Goal: Information Seeking & Learning: Find specific page/section

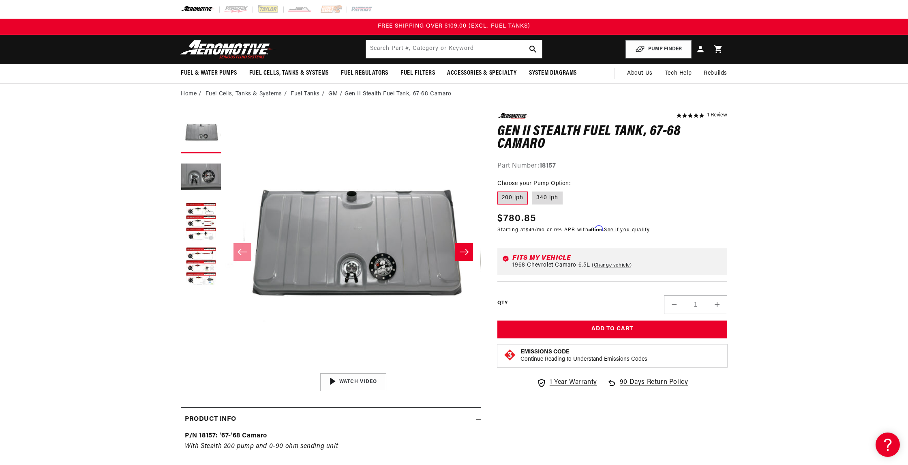
click at [469, 251] on icon "Slide right" at bounding box center [464, 252] width 9 height 6
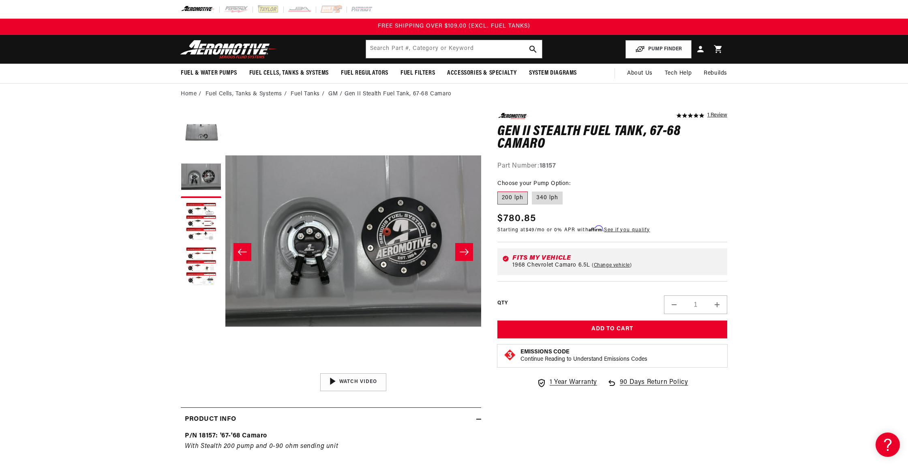
click at [469, 251] on icon "Slide right" at bounding box center [464, 252] width 9 height 6
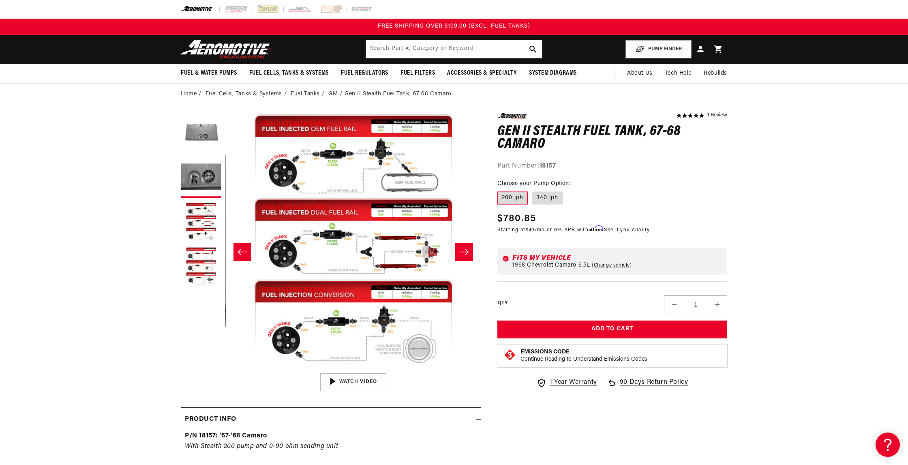
scroll to position [0, 512]
click at [469, 251] on icon "Slide right" at bounding box center [464, 252] width 9 height 6
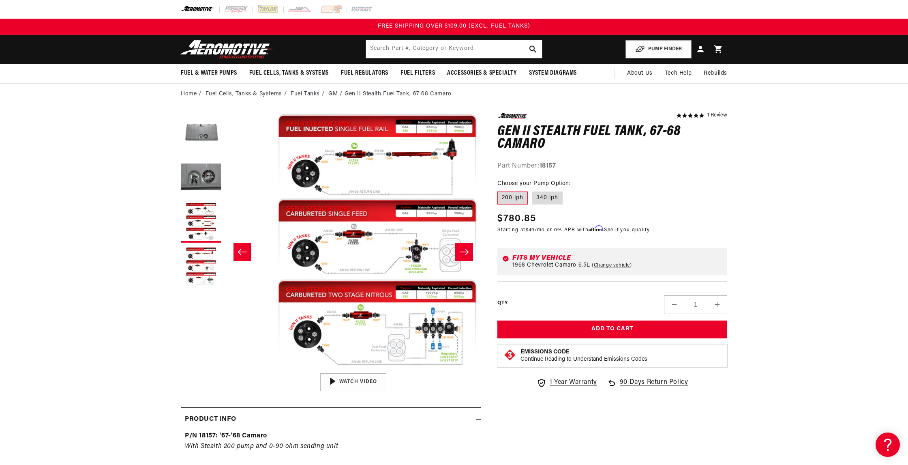
scroll to position [0, 768]
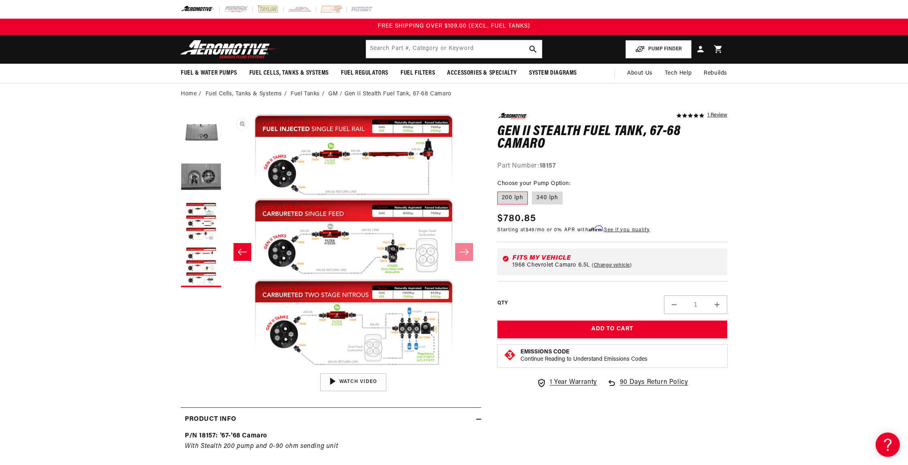
click at [225, 369] on button "Open media 4 in modal" at bounding box center [225, 369] width 0 height 0
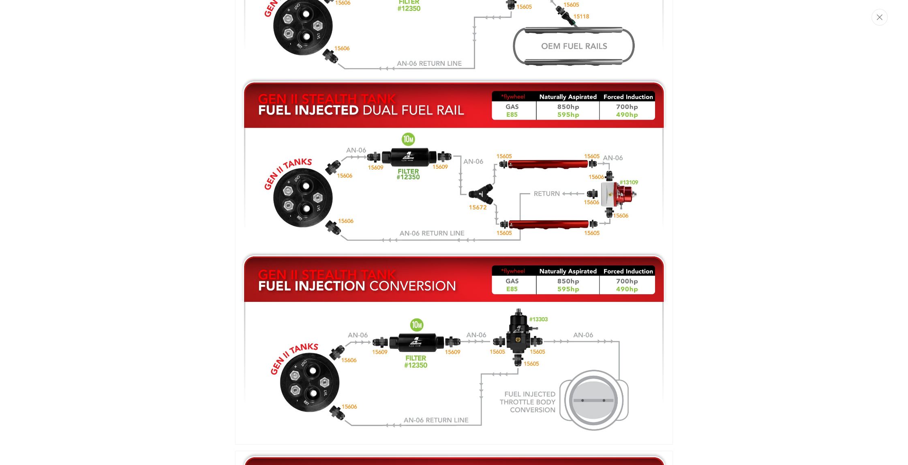
scroll to position [706, 0]
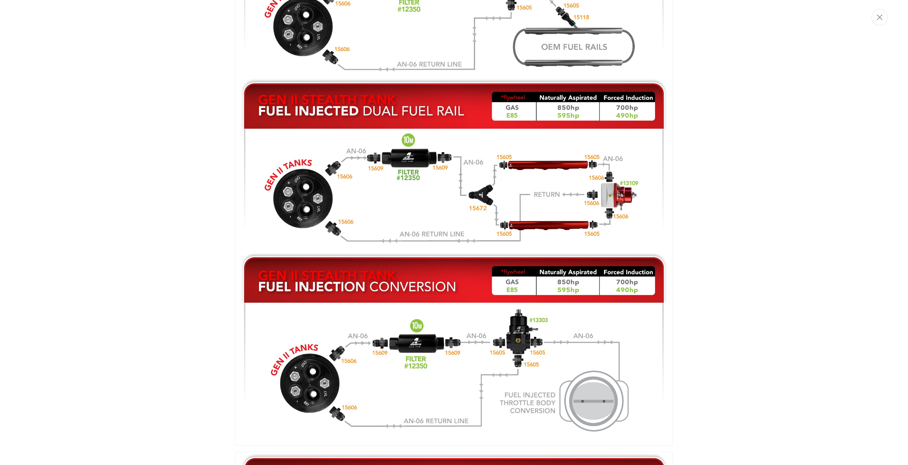
click at [425, 206] on img "Media gallery" at bounding box center [454, 171] width 438 height 547
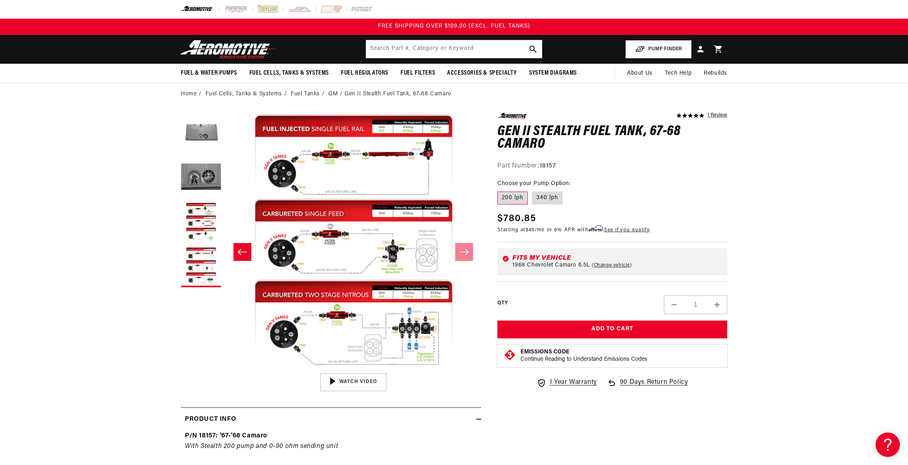
scroll to position [0, 768]
click at [198, 245] on ul "Gallery Viewer" at bounding box center [201, 200] width 41 height 174
click at [199, 255] on button "Load image 4 in gallery view" at bounding box center [201, 267] width 41 height 41
click at [225, 369] on button "Open media 4 in modal" at bounding box center [225, 369] width 0 height 0
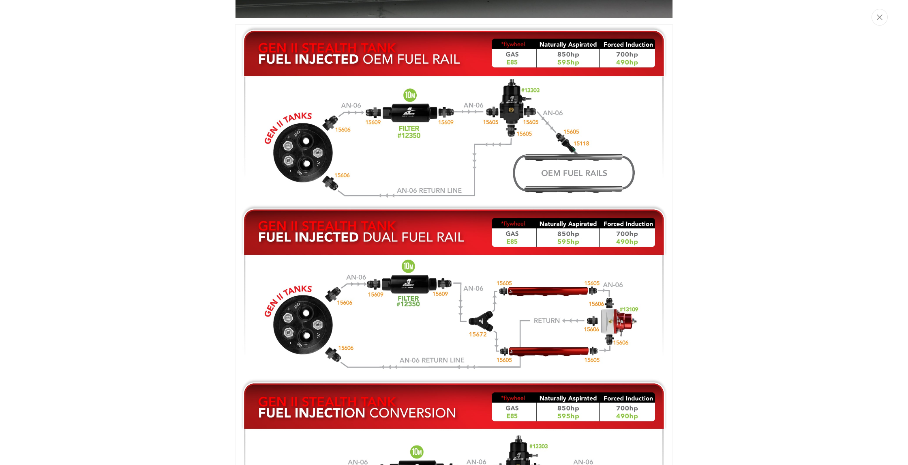
scroll to position [497, 0]
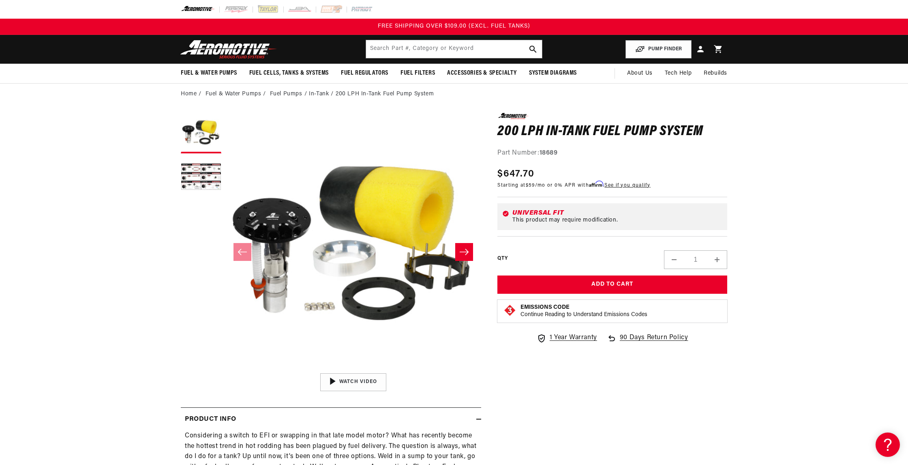
click at [461, 248] on icon "Slide right" at bounding box center [464, 252] width 10 height 8
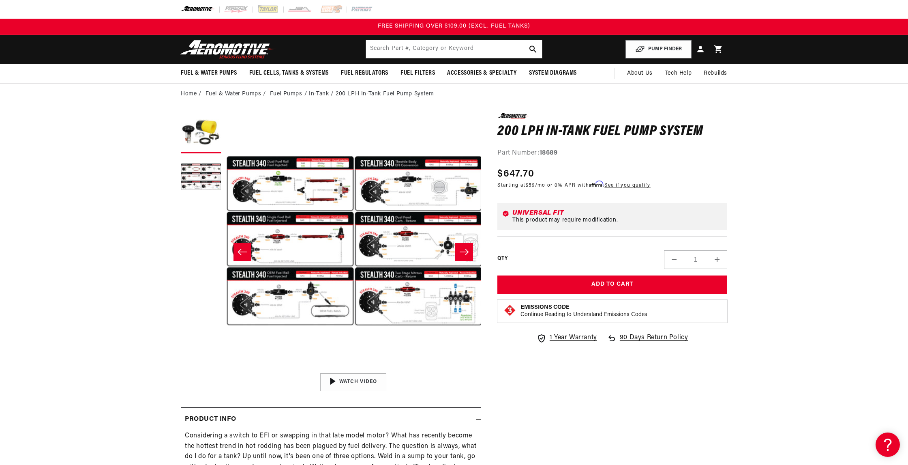
scroll to position [0, 256]
click at [461, 248] on icon "Slide right" at bounding box center [464, 252] width 10 height 8
click at [462, 250] on icon "Slide right" at bounding box center [464, 252] width 10 height 8
click at [225, 369] on button "Open media 2 in modal" at bounding box center [225, 369] width 0 height 0
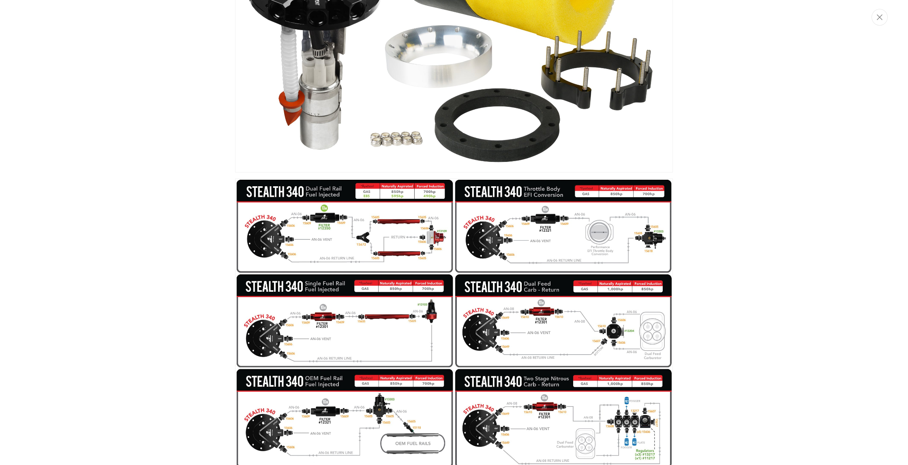
scroll to position [138, 0]
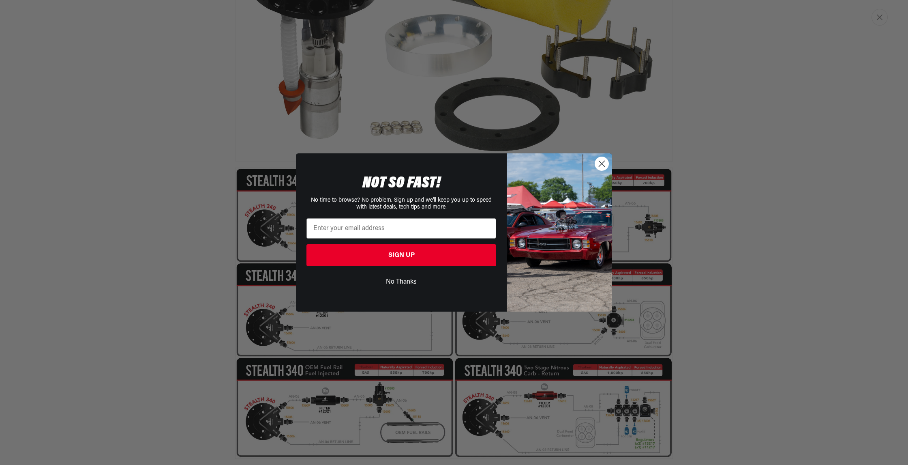
click at [401, 287] on button "No Thanks" at bounding box center [402, 281] width 190 height 15
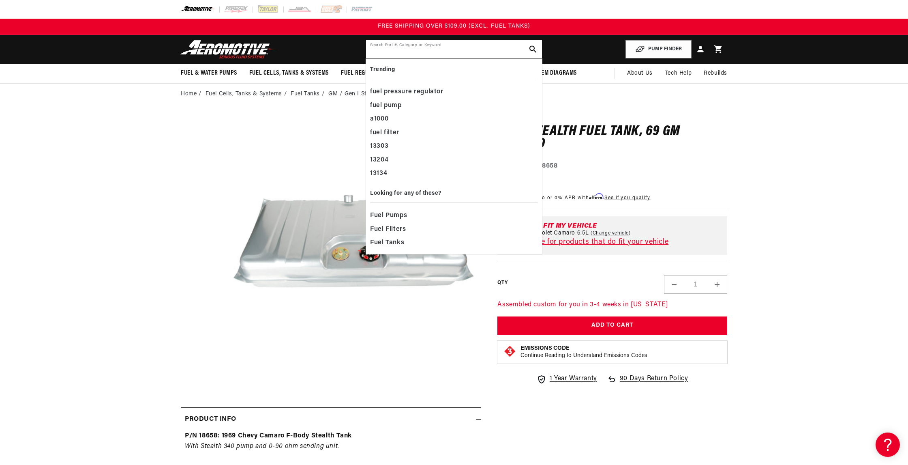
click at [474, 51] on input "text" at bounding box center [454, 49] width 176 height 18
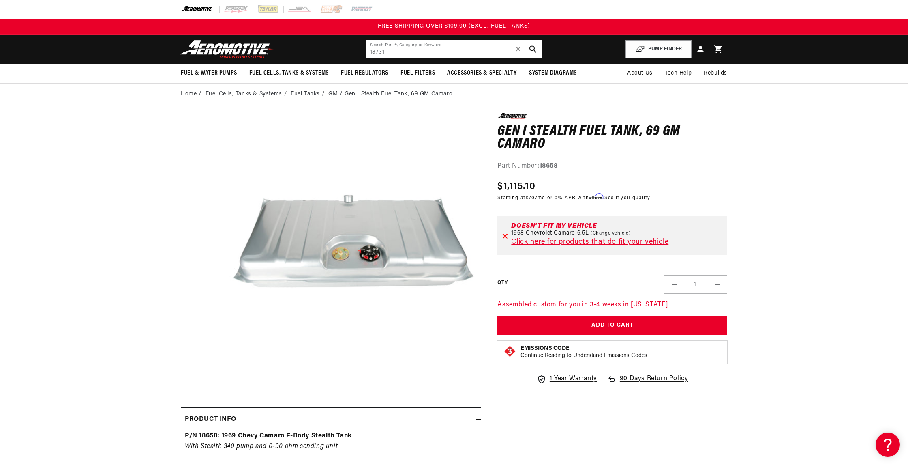
type input "18731"
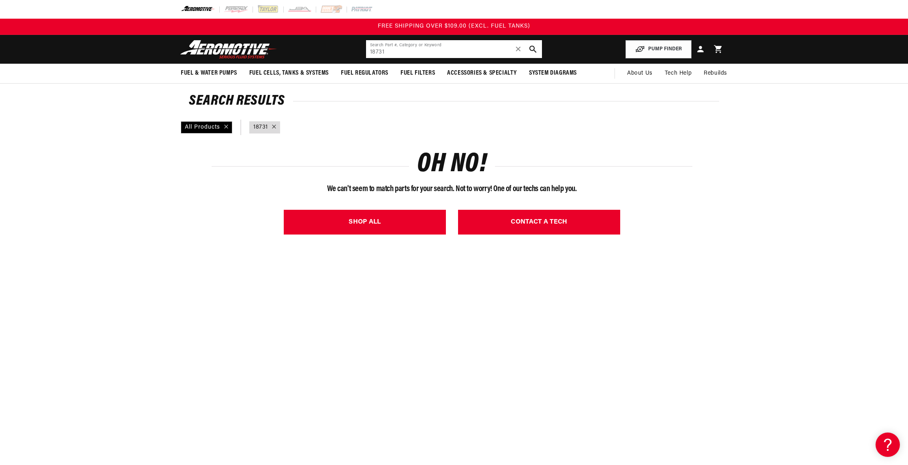
click at [395, 54] on input "18731" at bounding box center [454, 49] width 176 height 18
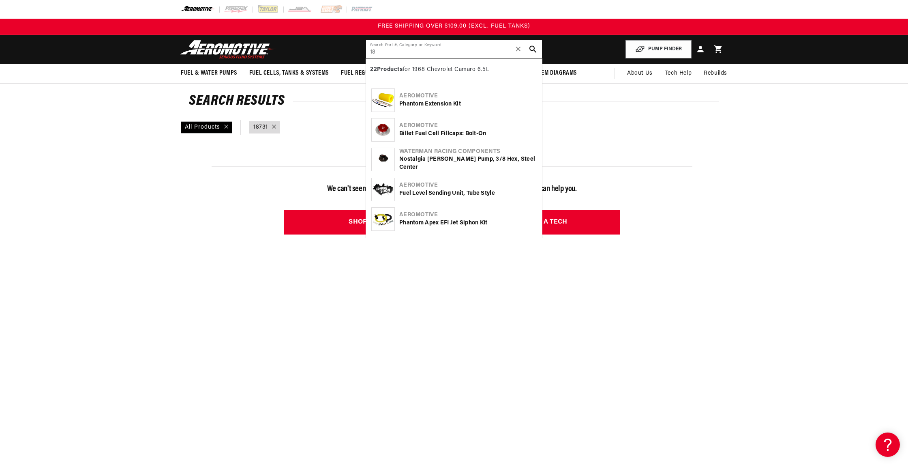
type input "1"
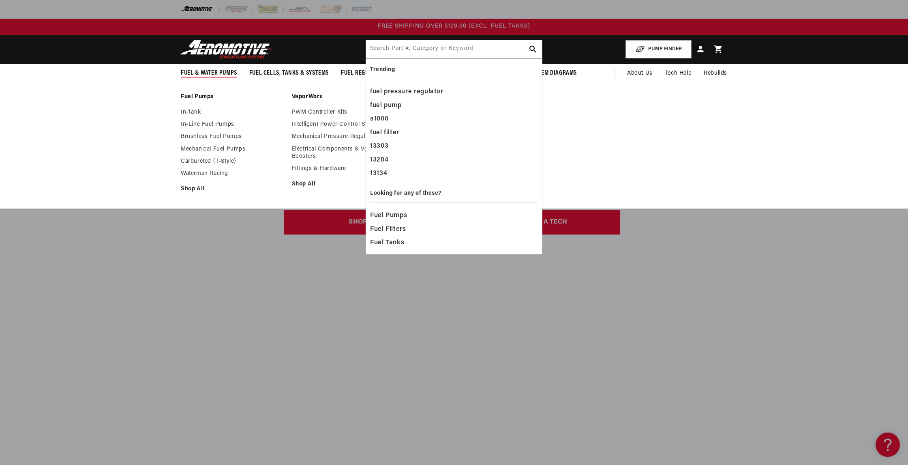
click at [134, 111] on div "Fuel Pumps In-Tank In-Line Fuel Pumps Brushless Fuel Pumps Shop All Shop All Sh…" at bounding box center [454, 145] width 908 height 127
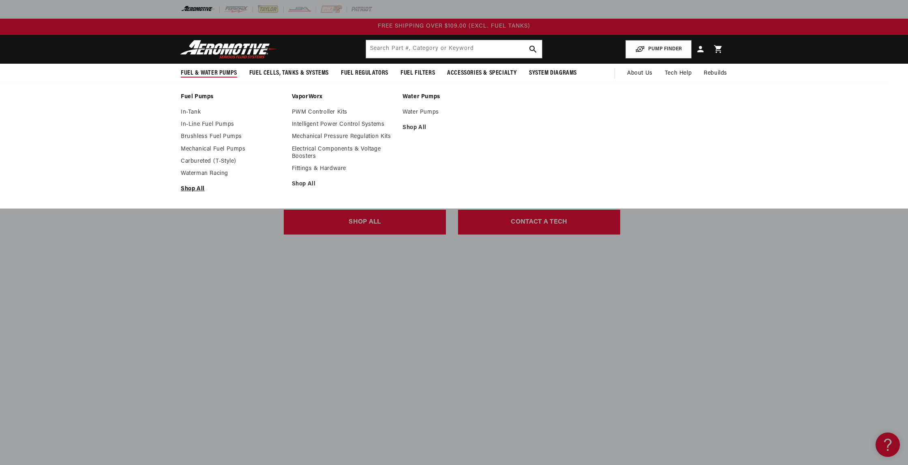
click at [195, 190] on link "Shop All" at bounding box center [232, 188] width 103 height 7
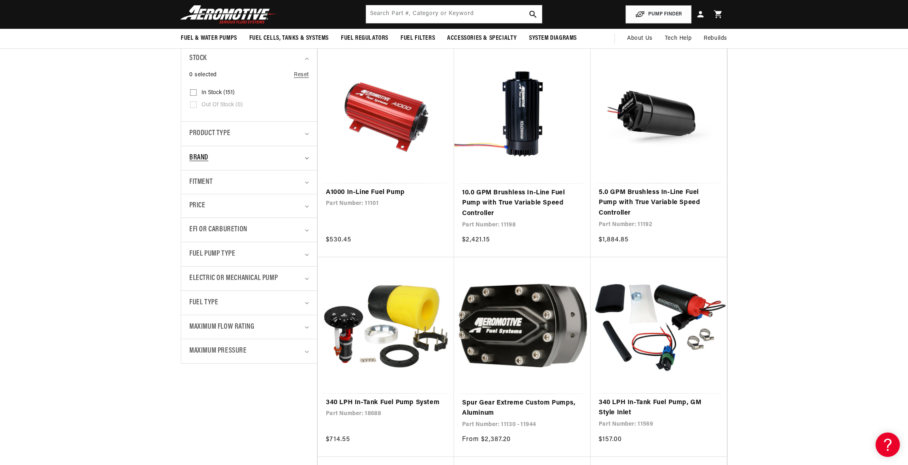
scroll to position [161, 0]
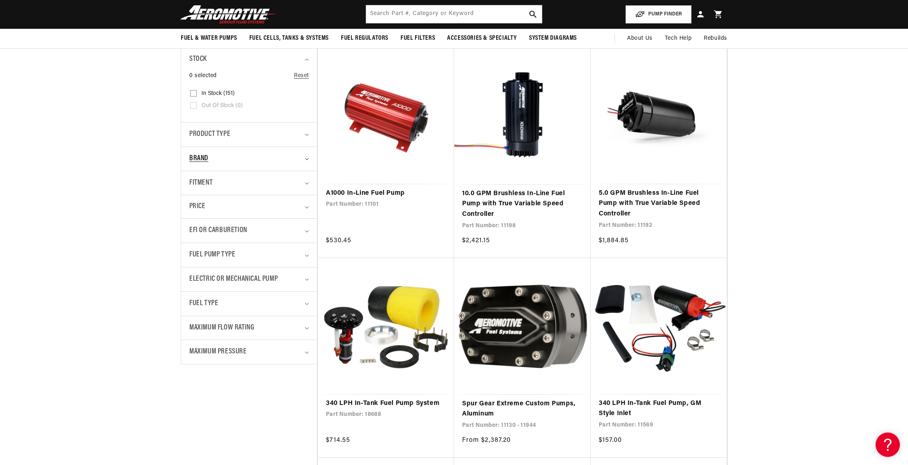
click at [305, 159] on icon "Brand (0 selected)" at bounding box center [307, 159] width 4 height 2
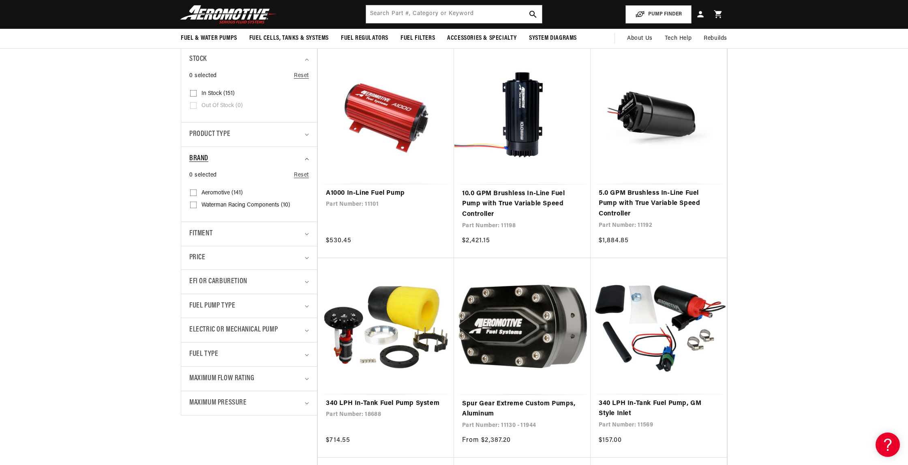
click at [305, 159] on icon "Brand (0 selected)" at bounding box center [307, 159] width 4 height 2
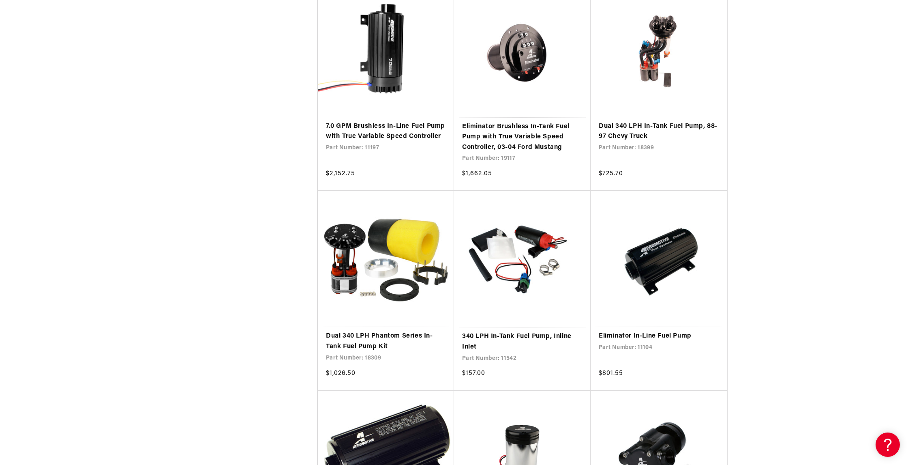
scroll to position [648, 0]
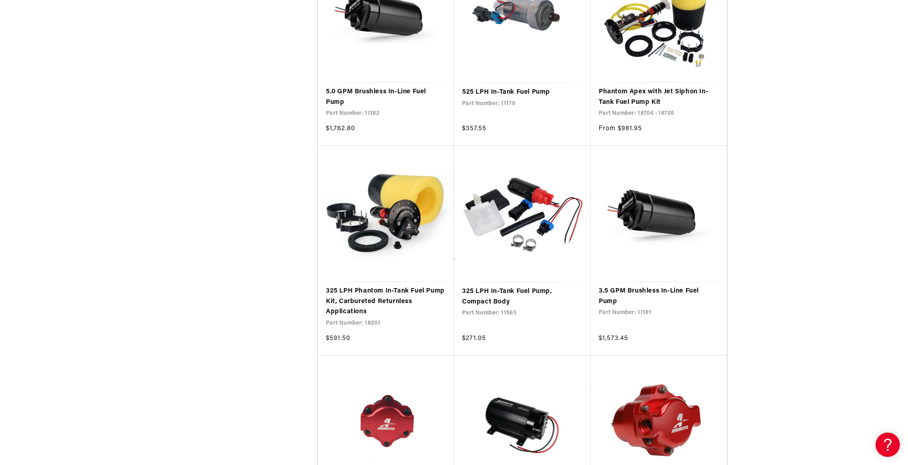
scroll to position [2747, 0]
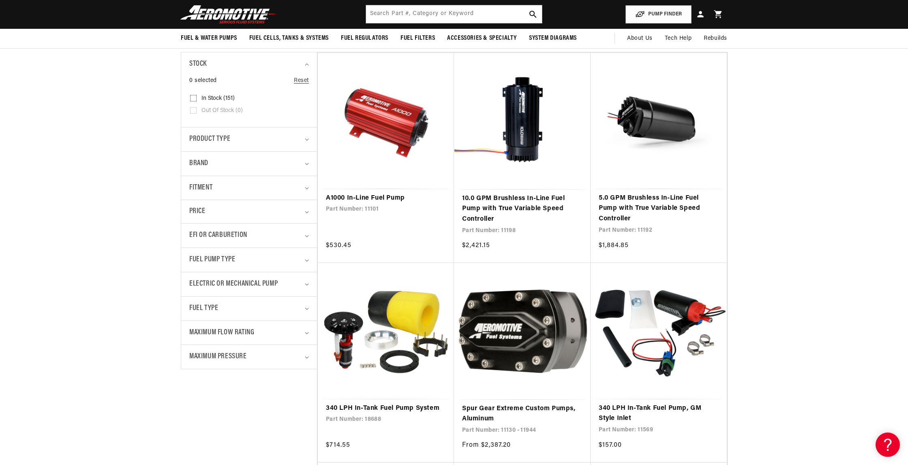
scroll to position [53, 0]
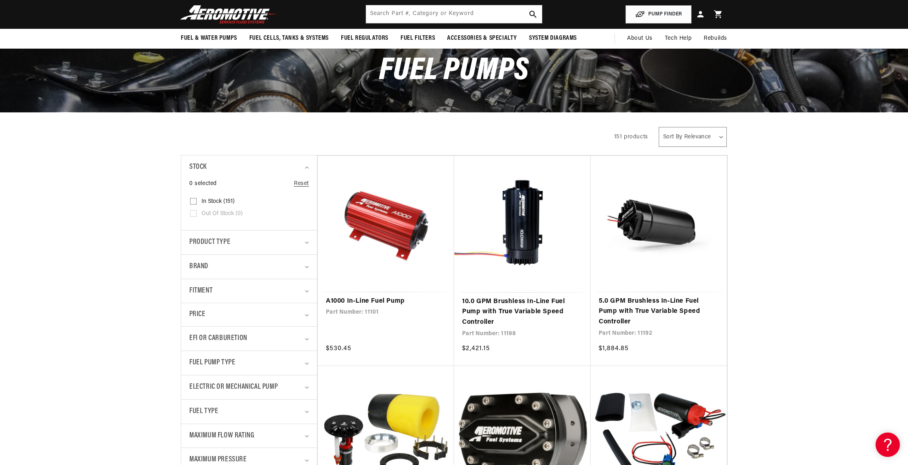
drag, startPoint x: 457, startPoint y: 1, endPoint x: 457, endPoint y: 9, distance: 8.5
click at [457, 1] on header "Fuel & Water Pumps Back In-Tank In-Line Fuel Pumps" at bounding box center [454, 14] width 587 height 29
click at [457, 9] on input "text" at bounding box center [454, 14] width 176 height 18
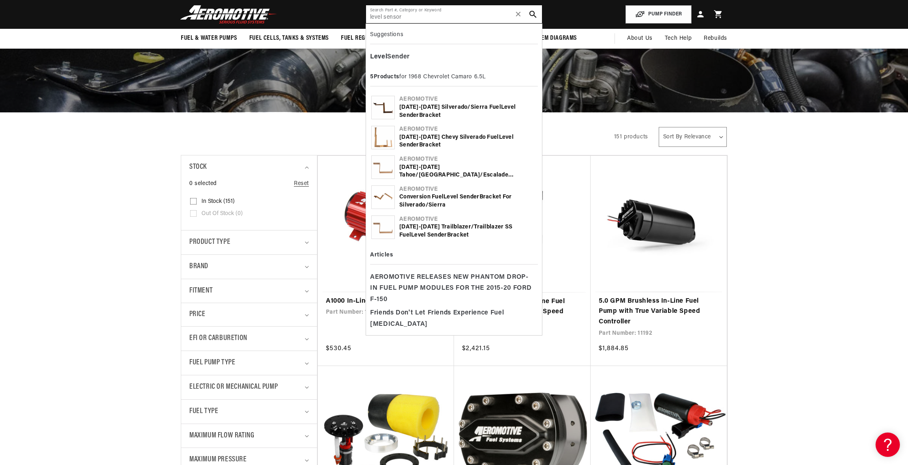
type input "level sensor"
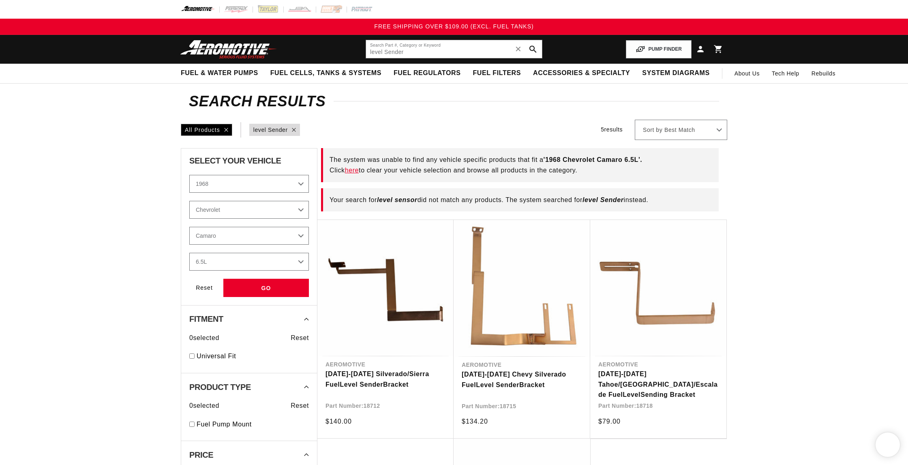
select select "1968"
select select "Chevrolet"
select select "Camaro"
select select "6.5L"
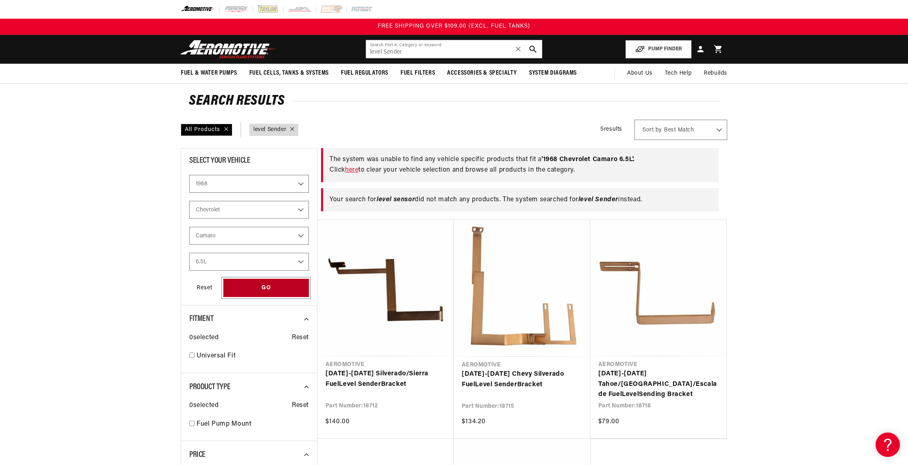
click at [242, 281] on div "GO" at bounding box center [266, 288] width 86 height 18
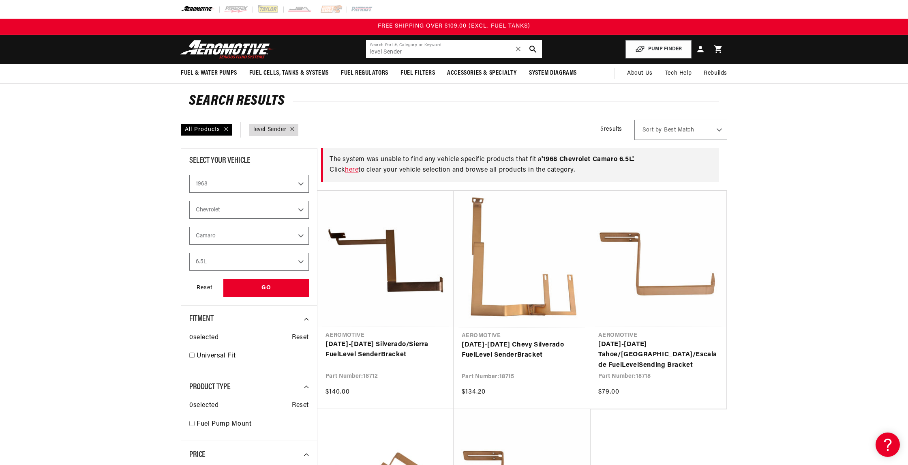
click at [521, 53] on span "✕" at bounding box center [518, 49] width 7 height 13
drag, startPoint x: 90, startPoint y: 283, endPoint x: 182, endPoint y: 284, distance: 92.1
click at [92, 283] on section "Search Results All Products query : level Sender 5 results Show Universal Parts…" at bounding box center [454, 380] width 908 height 593
click at [269, 290] on div "GO" at bounding box center [266, 288] width 86 height 18
type input "level Sender"
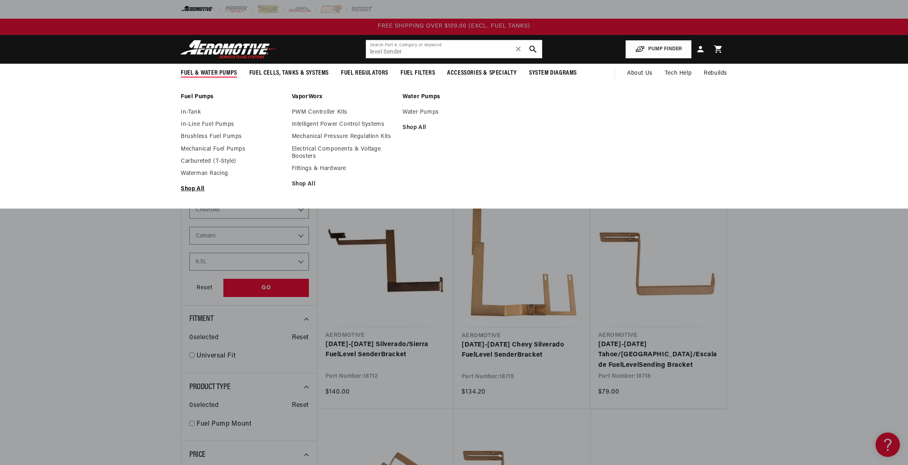
click at [198, 189] on link "Shop All" at bounding box center [232, 188] width 103 height 7
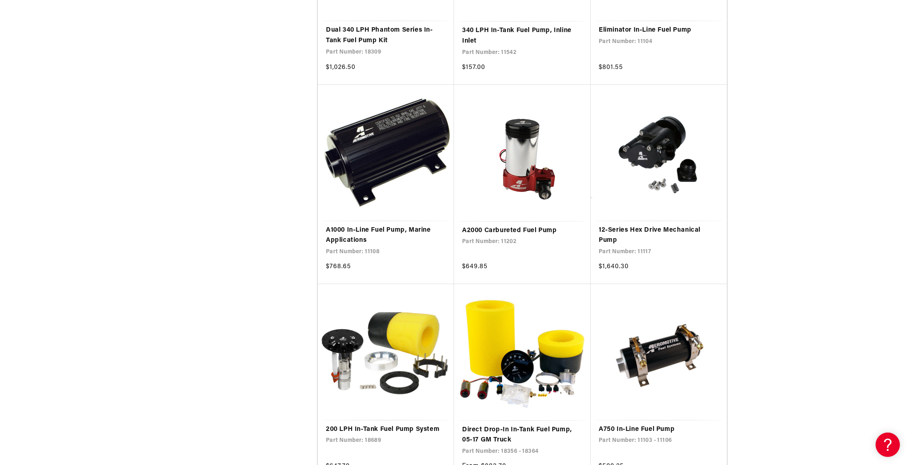
scroll to position [946, 0]
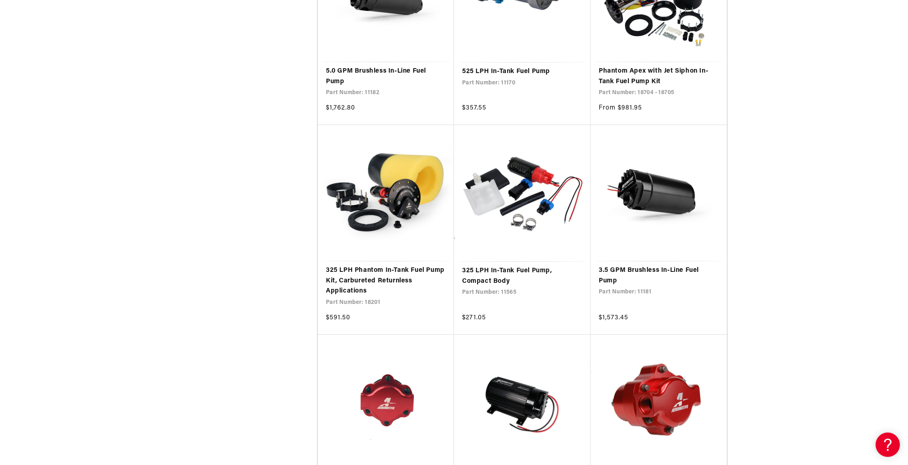
scroll to position [2807, 0]
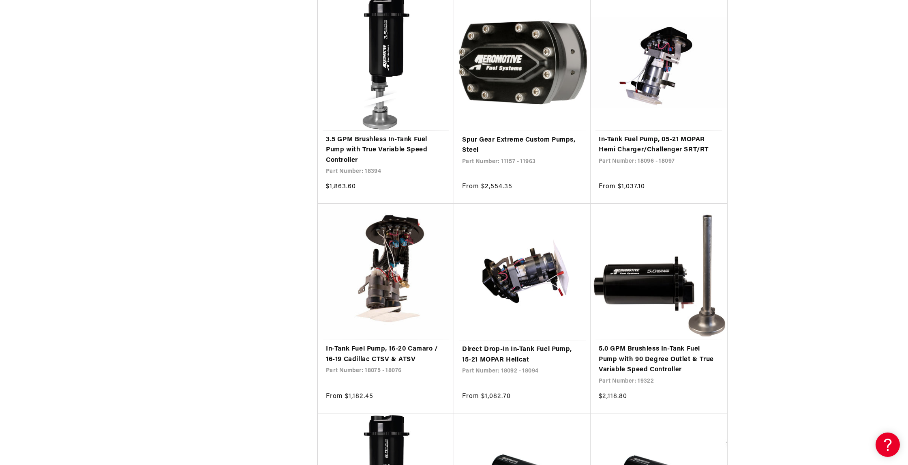
scroll to position [3721, 0]
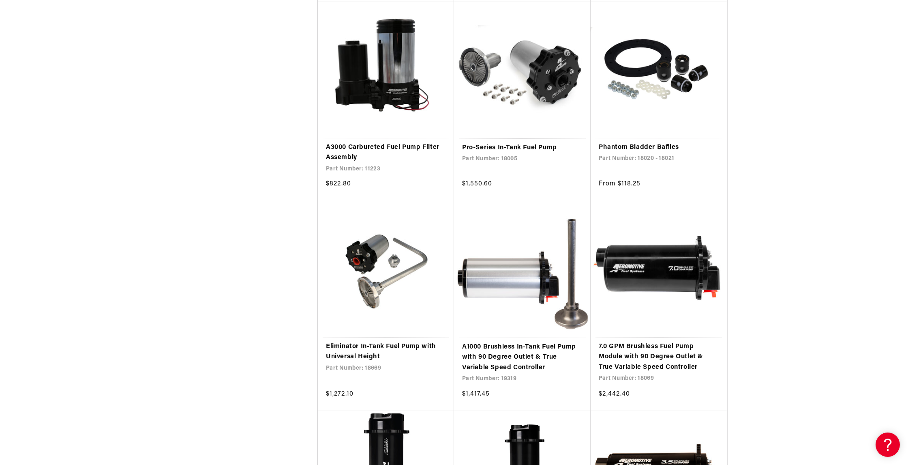
scroll to position [5178, 0]
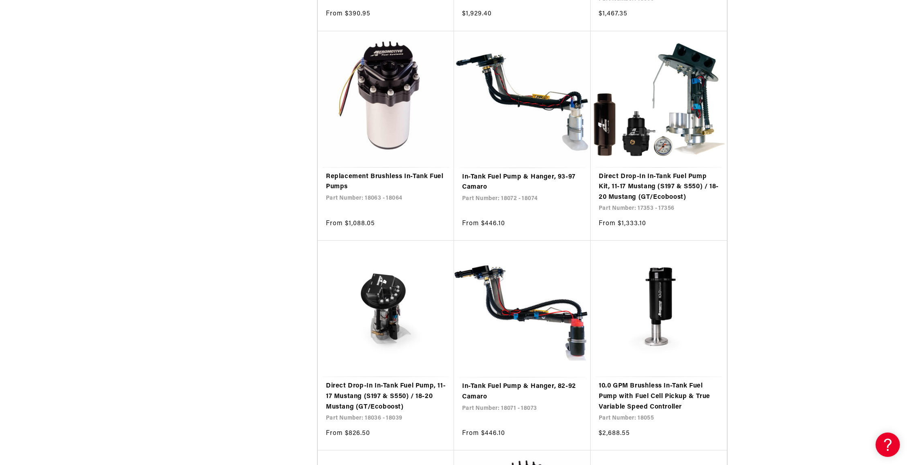
scroll to position [7426, 0]
